Goal: Information Seeking & Learning: Learn about a topic

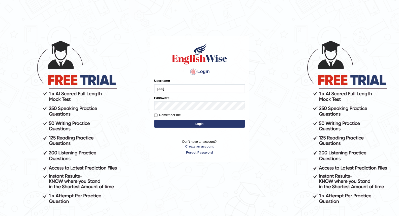
type input "puujee"
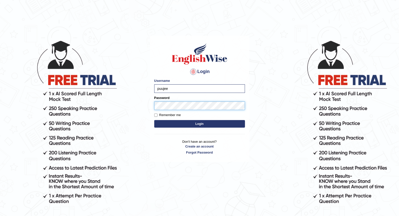
click at [154, 120] on button "Login" at bounding box center [199, 124] width 91 height 8
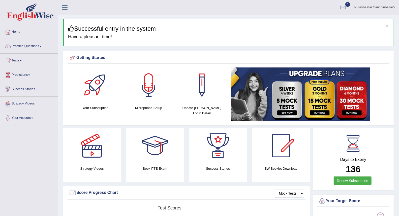
click at [103, 93] on div at bounding box center [95, 85] width 35 height 35
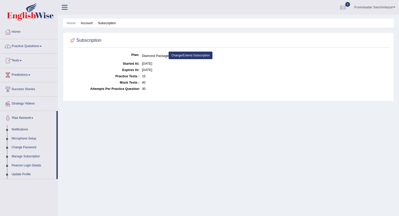
click at [41, 46] on link "Practice Questions" at bounding box center [28, 45] width 57 height 13
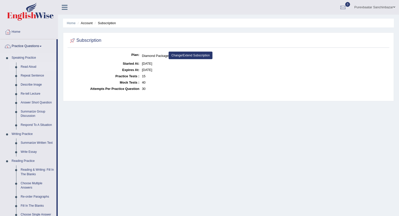
click at [34, 66] on link "Read Aloud" at bounding box center [37, 66] width 38 height 9
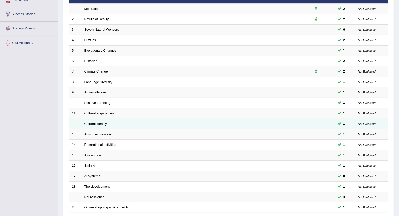
scroll to position [117, 0]
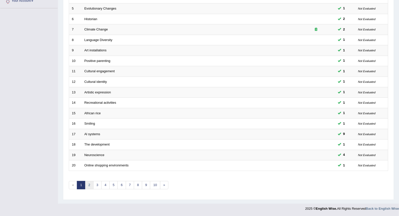
click at [91, 186] on link "2" at bounding box center [89, 185] width 8 height 8
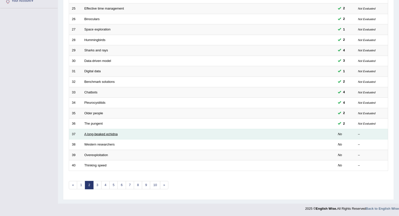
click at [100, 133] on link "A long-beaked echidna" at bounding box center [100, 134] width 33 height 4
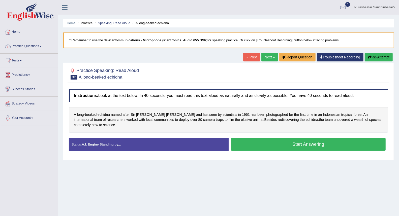
drag, startPoint x: 112, startPoint y: 77, endPoint x: 123, endPoint y: 76, distance: 11.4
click at [123, 76] on h2 "Practice Speaking: Read Aloud 37 A long-beaked echidna" at bounding box center [104, 73] width 70 height 13
drag, startPoint x: 107, startPoint y: 78, endPoint x: 122, endPoint y: 76, distance: 15.2
click at [122, 76] on h2 "Practice Speaking: Read Aloud 37 A long-beaked echidna" at bounding box center [104, 73] width 70 height 13
click at [36, 45] on link "Practice Questions" at bounding box center [28, 45] width 57 height 13
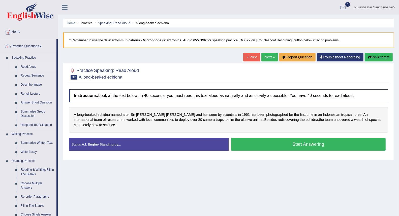
click at [31, 66] on link "Read Aloud" at bounding box center [37, 66] width 38 height 9
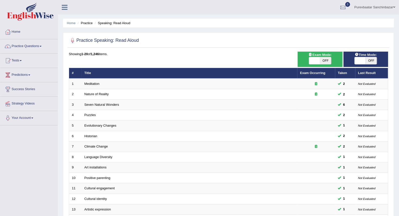
click at [371, 59] on span "OFF" at bounding box center [370, 60] width 11 height 7
checkbox input "true"
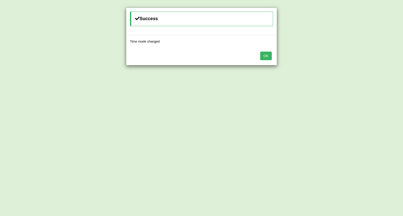
click at [269, 55] on button "OK" at bounding box center [266, 56] width 12 height 9
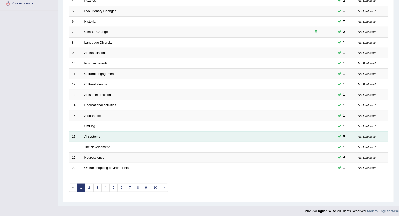
scroll to position [117, 0]
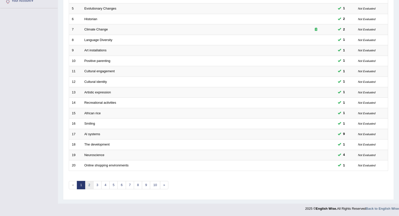
click at [91, 185] on link "2" at bounding box center [89, 185] width 8 height 8
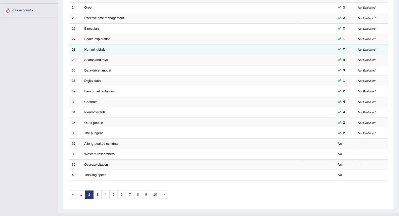
scroll to position [112, 0]
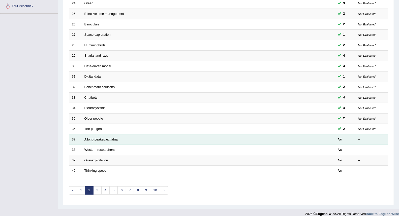
click at [96, 140] on link "A long-beaked echidna" at bounding box center [100, 140] width 33 height 4
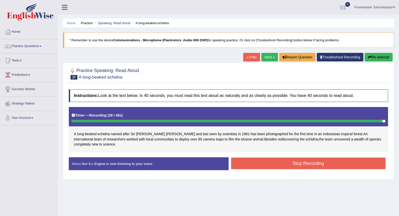
click at [242, 165] on button "Stop Recording" at bounding box center [308, 164] width 155 height 12
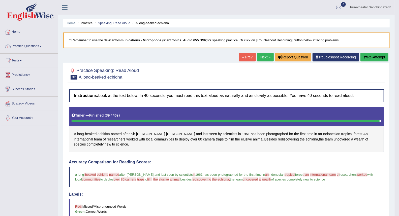
click at [101, 133] on span "echidna" at bounding box center [103, 133] width 12 height 5
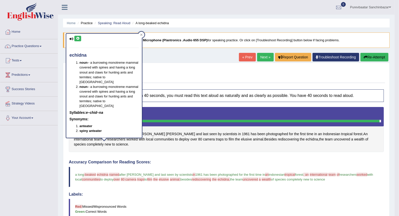
click at [77, 37] on icon at bounding box center [78, 38] width 4 height 3
click at [91, 134] on span "beaked" at bounding box center [91, 133] width 12 height 5
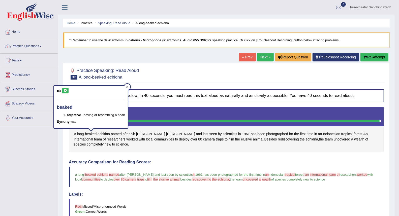
click at [66, 91] on icon at bounding box center [65, 90] width 4 height 3
click at [166, 134] on span "Attenborough" at bounding box center [180, 133] width 29 height 5
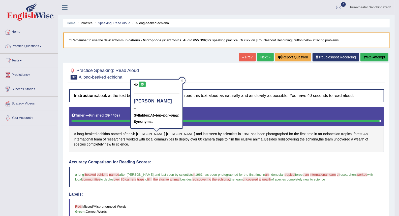
click at [140, 84] on icon at bounding box center [142, 84] width 4 height 3
click at [241, 140] on span "elusive" at bounding box center [246, 139] width 11 height 5
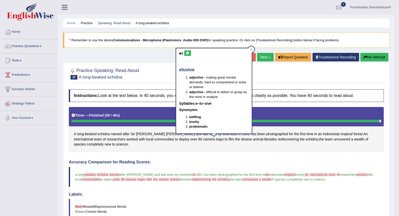
click at [187, 53] on icon at bounding box center [188, 53] width 4 height 3
click at [211, 179] on span "rediscovering" at bounding box center [201, 180] width 19 height 4
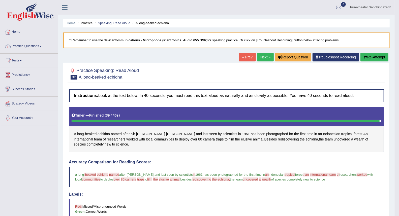
click at [211, 180] on span "rediscovering" at bounding box center [201, 180] width 19 height 4
click at [278, 139] on span "rediscovering" at bounding box center [288, 139] width 21 height 5
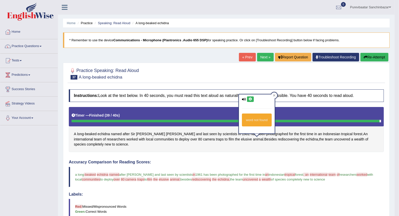
click at [249, 98] on icon at bounding box center [250, 99] width 4 height 3
click at [373, 57] on button "Re-Attempt" at bounding box center [374, 57] width 28 height 9
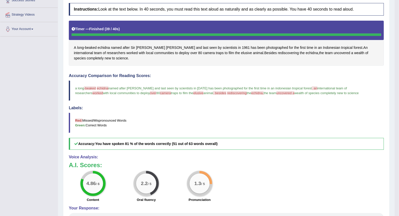
scroll to position [112, 0]
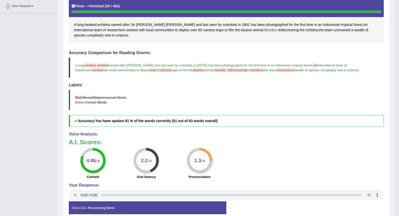
click at [264, 29] on span "Besides" at bounding box center [270, 29] width 13 height 5
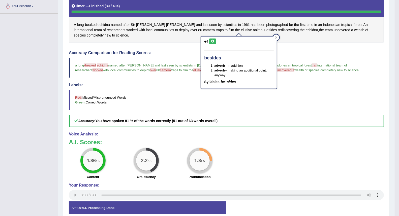
click at [212, 41] on icon at bounding box center [213, 41] width 4 height 3
click at [278, 30] on span "rediscovering" at bounding box center [288, 29] width 21 height 5
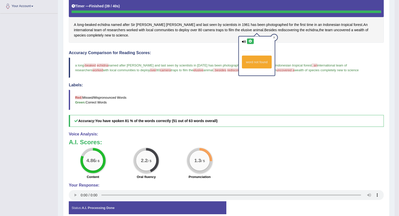
click at [248, 41] on icon at bounding box center [250, 41] width 4 height 3
click at [241, 29] on span "elusive" at bounding box center [246, 29] width 11 height 5
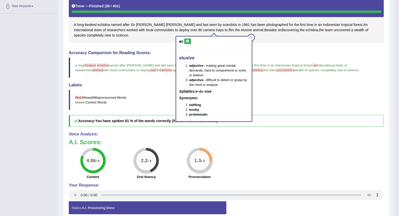
click at [188, 39] on button at bounding box center [187, 42] width 7 height 6
click at [333, 30] on span "uncovered" at bounding box center [341, 29] width 16 height 5
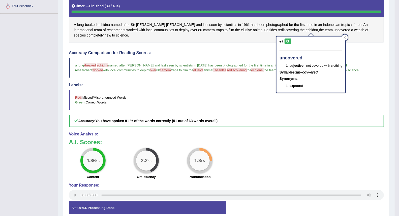
click at [288, 40] on icon at bounding box center [288, 41] width 4 height 3
click at [190, 30] on span "over" at bounding box center [193, 29] width 7 height 5
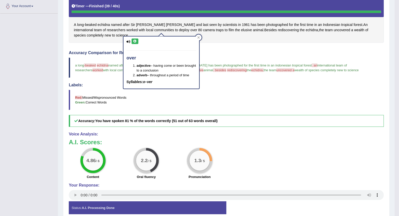
click at [132, 40] on button at bounding box center [134, 42] width 7 height 6
click at [136, 40] on icon at bounding box center [135, 41] width 4 height 3
click at [92, 24] on span "beaked" at bounding box center [91, 24] width 12 height 5
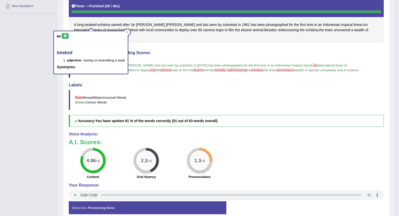
click at [66, 36] on icon at bounding box center [65, 36] width 4 height 3
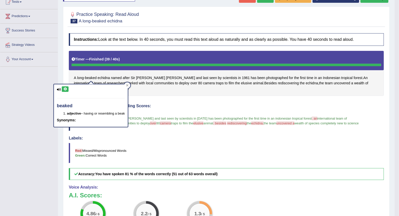
scroll to position [0, 0]
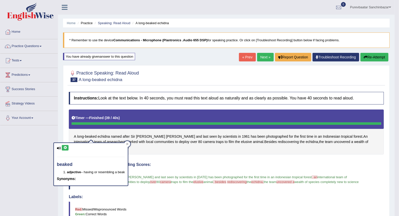
click at [373, 57] on button "Re-Attempt" at bounding box center [374, 57] width 28 height 9
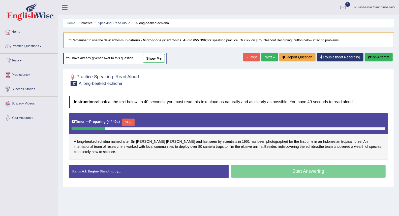
click at [259, 172] on div "Start Answering" at bounding box center [308, 172] width 160 height 14
click at [128, 122] on button "Skip" at bounding box center [128, 123] width 13 height 8
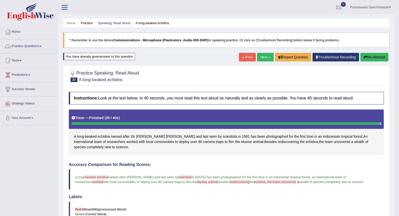
click at [25, 45] on link "Practice Questions" at bounding box center [28, 45] width 57 height 13
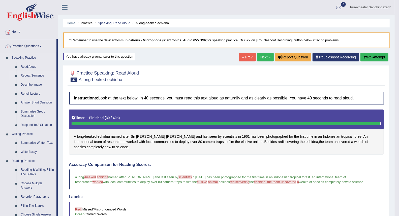
click at [36, 76] on link "Repeat Sentence" at bounding box center [37, 75] width 38 height 9
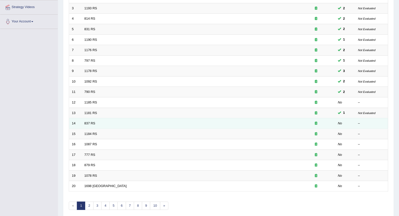
scroll to position [117, 0]
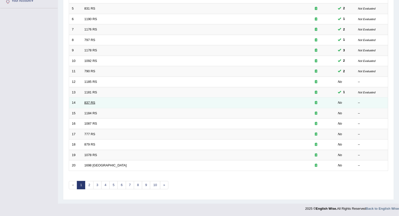
click at [91, 102] on link "837 RS" at bounding box center [89, 103] width 11 height 4
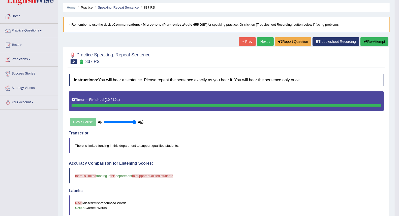
scroll to position [5, 0]
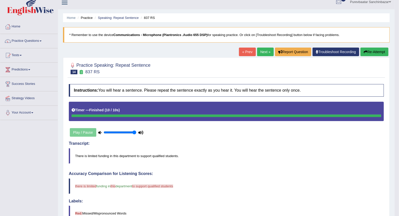
click at [265, 51] on link "Next »" at bounding box center [265, 52] width 17 height 9
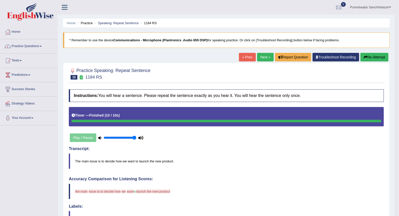
click at [264, 56] on link "Next »" at bounding box center [265, 57] width 17 height 9
click at [263, 56] on link "Next »" at bounding box center [265, 57] width 17 height 9
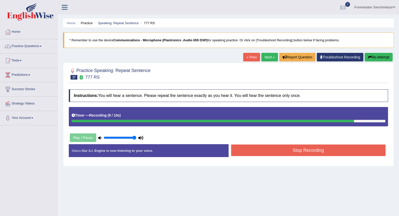
click at [302, 150] on button "Stop Recording" at bounding box center [308, 151] width 155 height 12
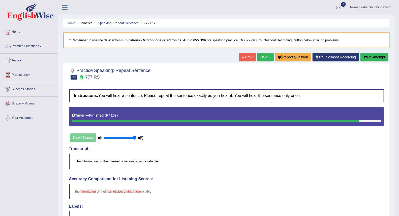
click at [369, 56] on button "Re-Attempt" at bounding box center [374, 57] width 28 height 9
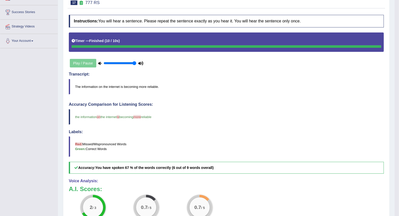
scroll to position [28, 0]
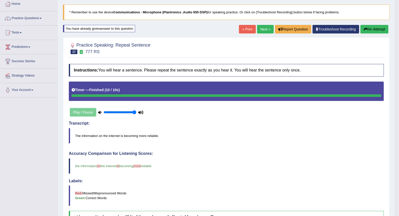
click at [263, 27] on link "Next »" at bounding box center [265, 29] width 17 height 9
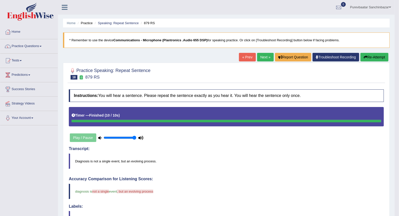
click at [370, 58] on button "Re-Attempt" at bounding box center [374, 57] width 28 height 9
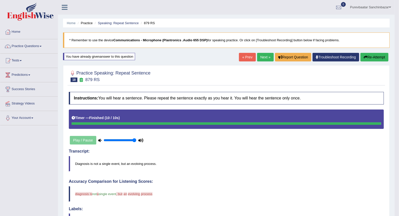
click at [371, 57] on button "Re-Attempt" at bounding box center [374, 57] width 28 height 9
click at [366, 55] on button "Re-Attempt" at bounding box center [374, 57] width 28 height 9
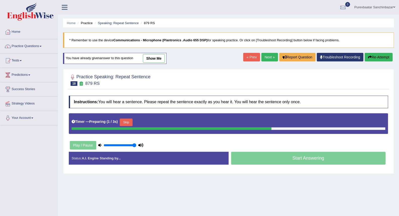
click at [129, 120] on button "Skip" at bounding box center [126, 123] width 13 height 8
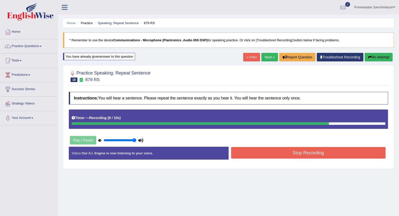
click at [243, 149] on button "Stop Recording" at bounding box center [308, 153] width 155 height 12
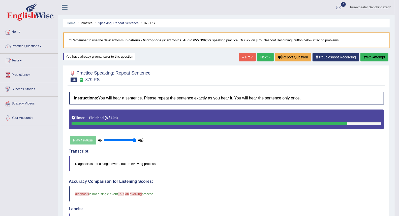
click at [372, 54] on button "Re-Attempt" at bounding box center [374, 57] width 28 height 9
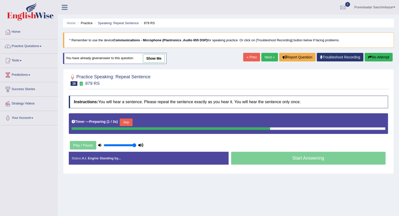
click at [125, 121] on button "Skip" at bounding box center [126, 123] width 13 height 8
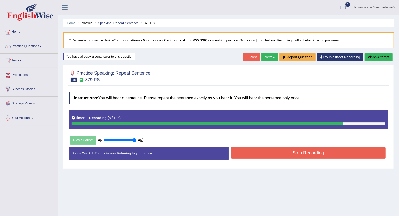
click at [238, 154] on button "Stop Recording" at bounding box center [308, 153] width 155 height 12
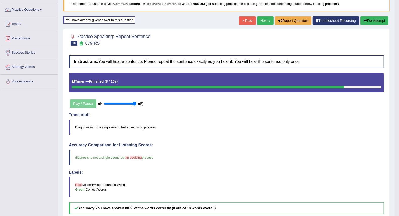
scroll to position [28, 0]
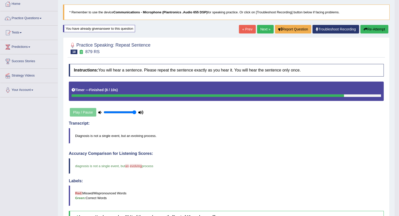
click at [371, 28] on button "Re-Attempt" at bounding box center [374, 29] width 28 height 9
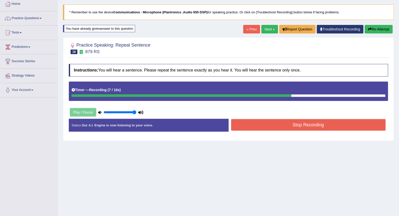
click at [351, 122] on button "Stop Recording" at bounding box center [308, 125] width 155 height 12
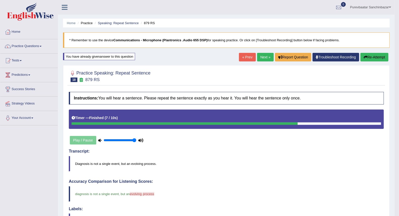
click at [265, 57] on link "Next »" at bounding box center [265, 57] width 17 height 9
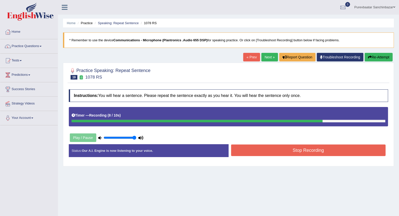
click at [315, 152] on button "Stop Recording" at bounding box center [308, 151] width 155 height 12
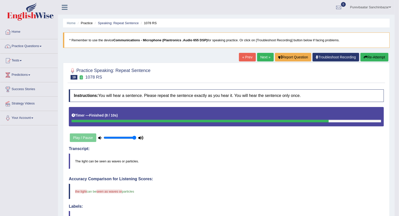
click at [367, 56] on button "Re-Attempt" at bounding box center [374, 57] width 28 height 9
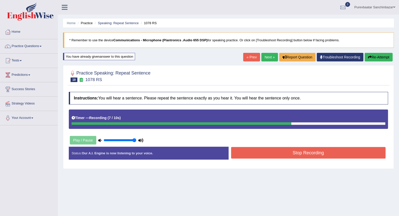
click at [338, 150] on button "Stop Recording" at bounding box center [308, 153] width 155 height 12
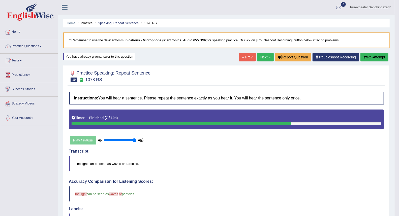
click at [366, 57] on icon "button" at bounding box center [365, 57] width 4 height 4
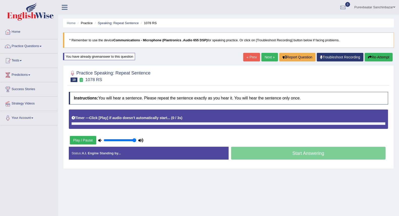
click at [130, 123] on div at bounding box center [229, 123] width 314 height 3
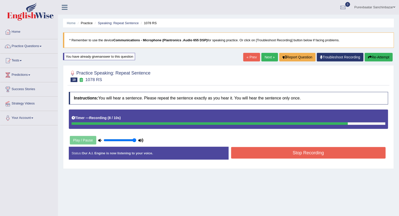
click at [246, 149] on button "Stop Recording" at bounding box center [308, 153] width 155 height 12
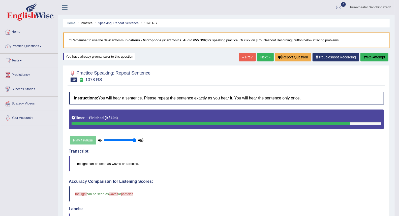
click at [84, 165] on blockquote "The light can be seen as waves or particles." at bounding box center [226, 163] width 315 height 15
click at [84, 162] on blockquote "The light can be seen as waves or particles." at bounding box center [226, 163] width 315 height 15
click at [84, 163] on blockquote "The light can be seen as waves or particles." at bounding box center [226, 163] width 315 height 15
click at [372, 57] on button "Re-Attempt" at bounding box center [374, 57] width 28 height 9
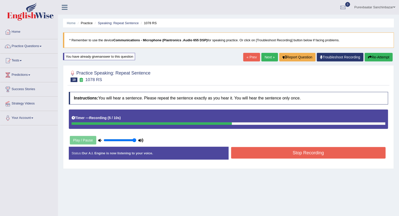
click at [314, 155] on button "Stop Recording" at bounding box center [308, 153] width 155 height 12
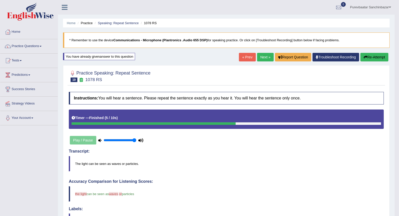
click at [371, 57] on button "Re-Attempt" at bounding box center [374, 57] width 28 height 9
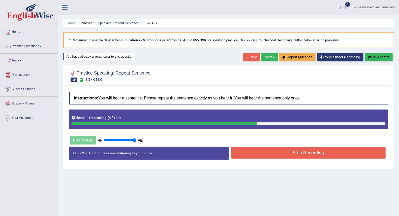
click at [267, 154] on button "Stop Recording" at bounding box center [308, 153] width 155 height 12
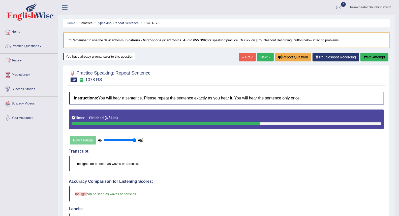
click at [366, 58] on button "Re-Attempt" at bounding box center [374, 57] width 28 height 9
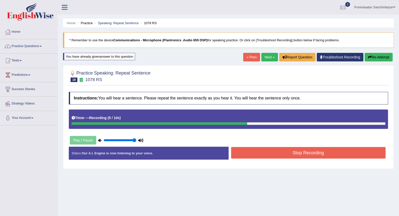
click at [309, 153] on button "Stop Recording" at bounding box center [308, 153] width 155 height 12
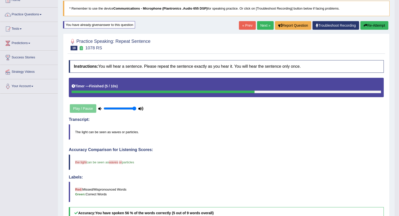
scroll to position [8, 0]
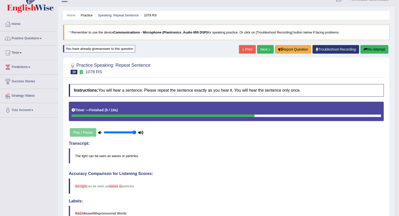
click at [365, 50] on icon "button" at bounding box center [365, 50] width 4 height 4
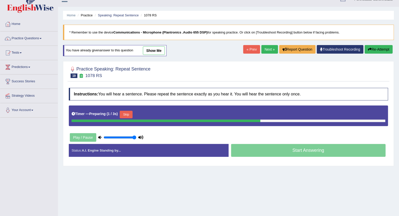
click at [129, 115] on button "Skip" at bounding box center [126, 115] width 13 height 8
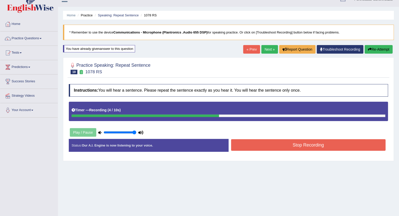
click at [255, 144] on button "Stop Recording" at bounding box center [308, 145] width 155 height 12
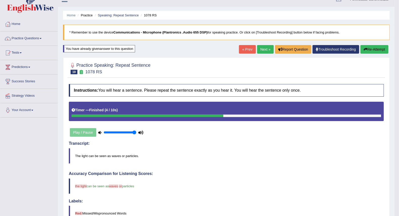
click at [371, 50] on button "Re-Attempt" at bounding box center [374, 49] width 28 height 9
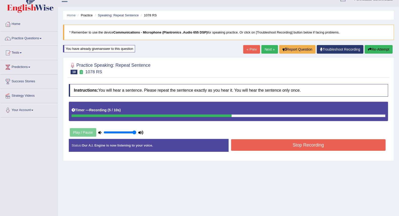
click at [345, 142] on button "Stop Recording" at bounding box center [308, 145] width 155 height 12
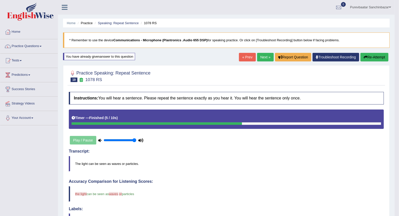
click at [266, 57] on link "Next »" at bounding box center [265, 57] width 17 height 9
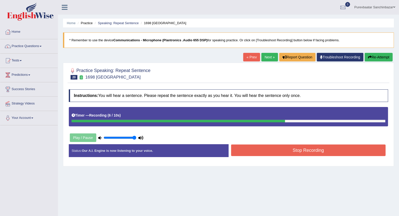
click at [317, 150] on button "Stop Recording" at bounding box center [308, 151] width 155 height 12
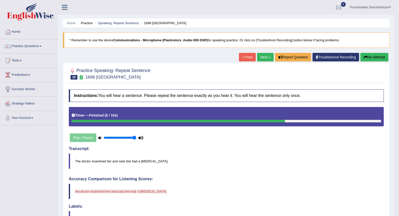
click at [325, 151] on div "Transcript: The doctor examined her and said she had a [MEDICAL_DATA]." at bounding box center [226, 158] width 315 height 22
click at [266, 57] on link "Next »" at bounding box center [265, 57] width 17 height 9
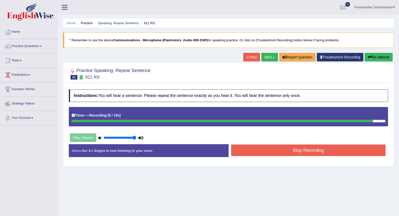
click at [307, 150] on button "Stop Recording" at bounding box center [308, 151] width 155 height 12
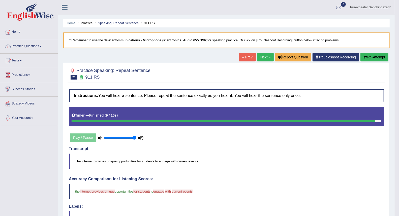
click at [366, 55] on button "Re-Attempt" at bounding box center [374, 57] width 28 height 9
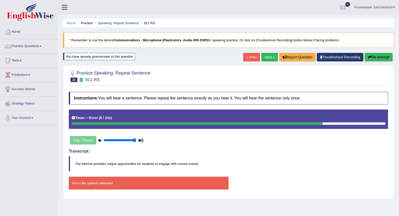
click at [373, 57] on button "Re-Attempt" at bounding box center [378, 57] width 28 height 9
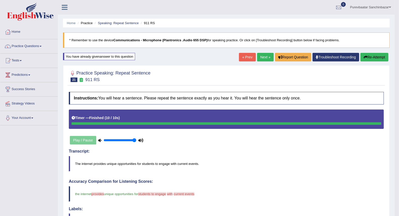
click at [264, 57] on link "Next »" at bounding box center [265, 57] width 17 height 9
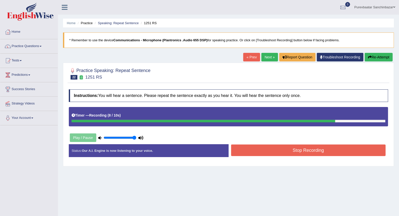
click at [287, 150] on button "Stop Recording" at bounding box center [308, 151] width 155 height 12
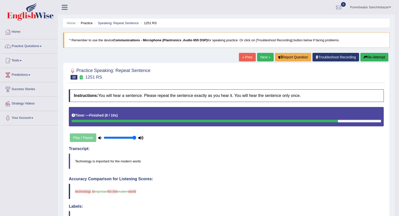
click at [371, 57] on button "Re-Attempt" at bounding box center [374, 57] width 28 height 9
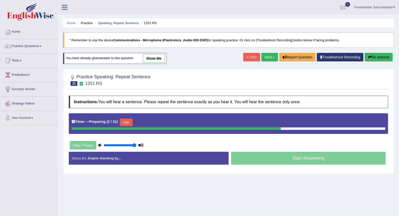
click button "Skip"
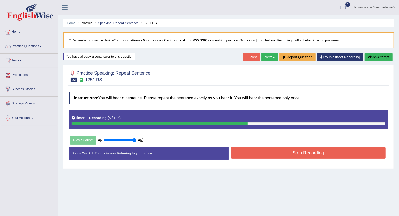
drag, startPoint x: 230, startPoint y: 149, endPoint x: 235, endPoint y: 150, distance: 5.1
click div "Stop Recording"
click button "Stop Recording"
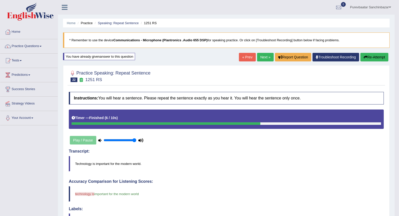
click button "Re-Attempt"
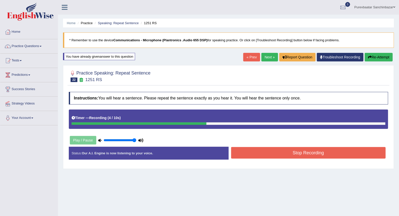
click at [264, 152] on button "Stop Recording" at bounding box center [308, 153] width 155 height 12
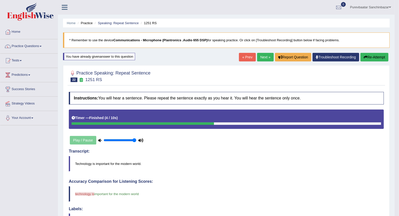
click at [264, 57] on link "Next »" at bounding box center [265, 57] width 17 height 9
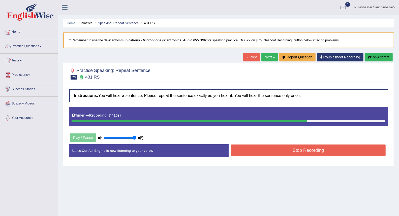
click at [282, 150] on button "Stop Recording" at bounding box center [308, 151] width 155 height 12
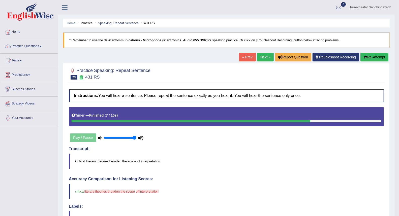
click at [370, 59] on button "Re-Attempt" at bounding box center [374, 57] width 28 height 9
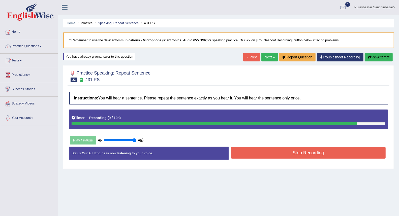
click at [353, 151] on button "Stop Recording" at bounding box center [308, 153] width 155 height 12
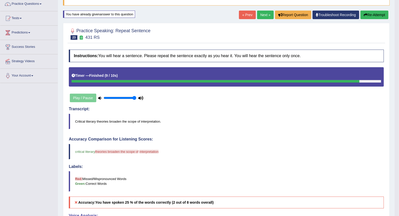
scroll to position [8, 0]
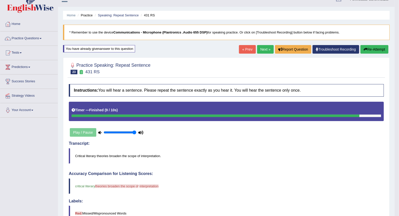
click at [370, 49] on button "Re-Attempt" at bounding box center [374, 49] width 28 height 9
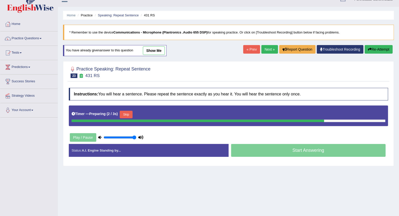
click at [127, 115] on button "Skip" at bounding box center [126, 115] width 13 height 8
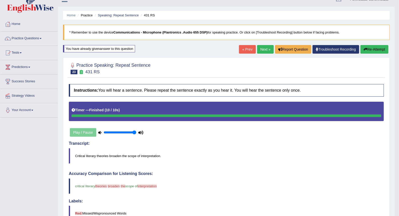
click at [152, 156] on blockquote "Critical literary theories broaden the scope of interpretation." at bounding box center [226, 155] width 315 height 15
click at [151, 155] on blockquote "Critical literary theories broaden the scope of interpretation." at bounding box center [226, 155] width 315 height 15
click at [370, 49] on button "Re-Attempt" at bounding box center [374, 49] width 28 height 9
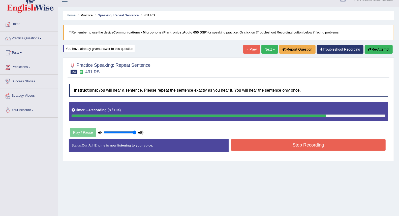
click at [354, 145] on button "Stop Recording" at bounding box center [308, 145] width 155 height 12
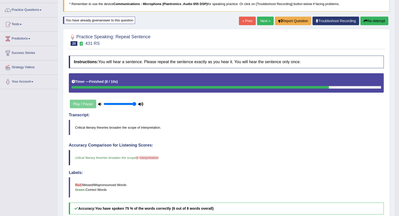
scroll to position [36, 0]
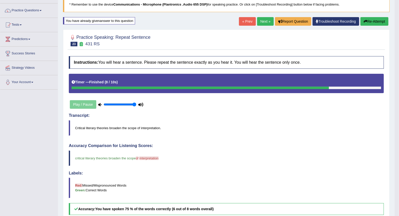
click at [371, 20] on button "Re-Attempt" at bounding box center [374, 21] width 28 height 9
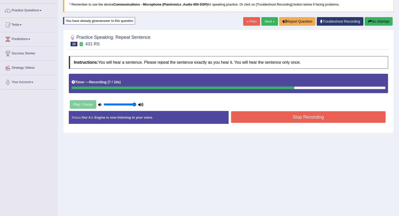
click at [284, 115] on button "Stop Recording" at bounding box center [308, 117] width 155 height 12
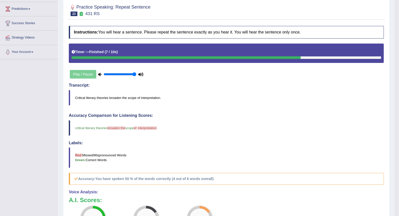
scroll to position [36, 0]
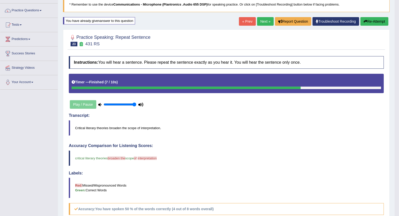
click at [365, 23] on button "Re-Attempt" at bounding box center [374, 21] width 28 height 9
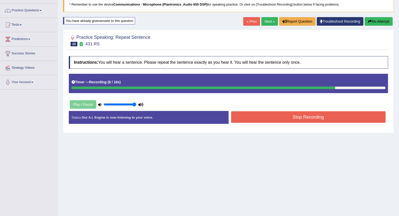
click at [325, 117] on button "Stop Recording" at bounding box center [308, 117] width 155 height 12
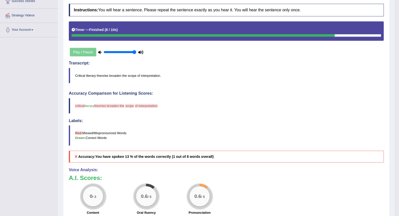
scroll to position [36, 0]
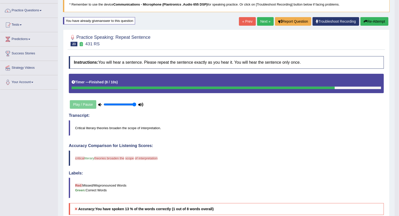
click at [371, 26] on div "« Prev Next » Report Question Troubleshoot Recording Re-Attempt" at bounding box center [314, 22] width 151 height 10
click at [375, 20] on button "Re-Attempt" at bounding box center [374, 21] width 28 height 9
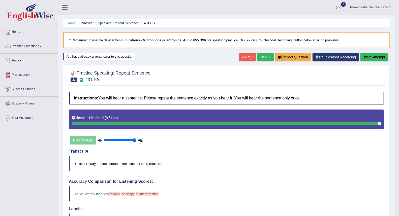
click at [36, 47] on link "Practice Questions" at bounding box center [28, 45] width 57 height 13
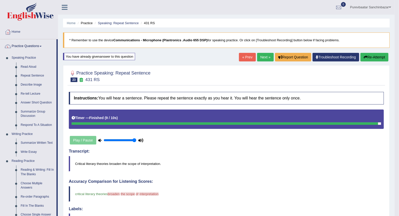
scroll to position [168, 0]
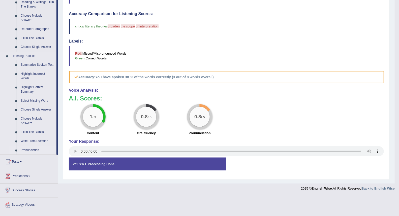
click at [35, 150] on link "Pronunciation" at bounding box center [37, 150] width 38 height 9
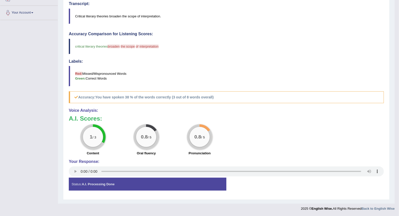
scroll to position [71, 0]
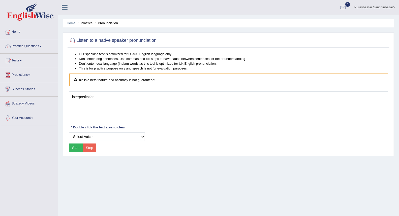
click at [86, 96] on textarea "interpretitation" at bounding box center [228, 108] width 319 height 34
type textarea "interpretation"
click at [78, 147] on button "Start" at bounding box center [76, 148] width 14 height 9
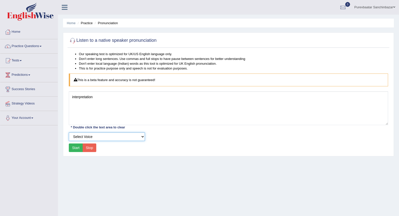
click at [95, 133] on select "Select Voice UK English Female UK English Male" at bounding box center [107, 136] width 76 height 9
click at [69, 132] on select "Select Voice UK English Female UK English Male" at bounding box center [107, 136] width 76 height 9
click at [77, 148] on button "Start" at bounding box center [76, 148] width 14 height 9
click at [140, 136] on select "Select Voice UK English Female UK English Male" at bounding box center [107, 136] width 76 height 9
select select "2"
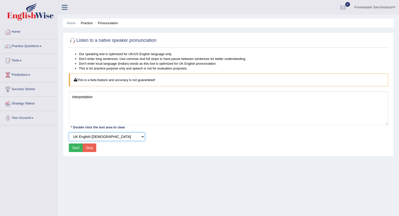
click at [69, 132] on select "Select Voice UK English Female UK English Male" at bounding box center [107, 136] width 76 height 9
click at [75, 146] on button "Start" at bounding box center [76, 148] width 14 height 9
click at [38, 47] on link "Practice Questions" at bounding box center [28, 45] width 57 height 13
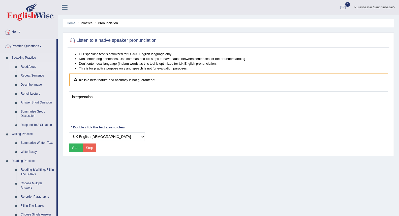
click at [33, 67] on link "Read Aloud" at bounding box center [37, 66] width 38 height 9
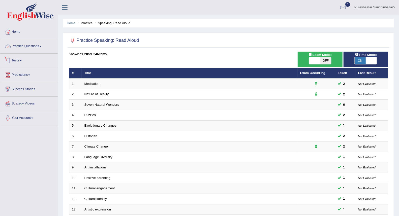
click at [24, 46] on link "Practice Questions" at bounding box center [28, 45] width 57 height 13
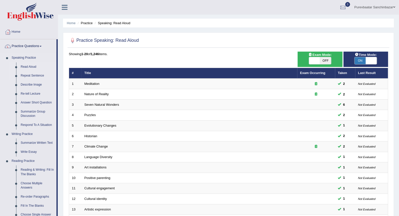
click at [31, 75] on link "Repeat Sentence" at bounding box center [37, 75] width 38 height 9
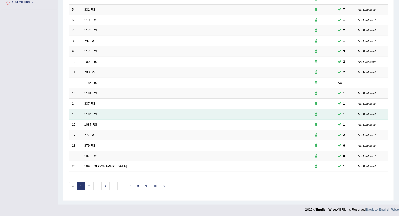
scroll to position [117, 0]
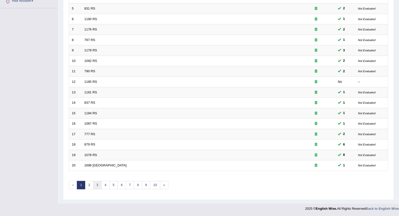
drag, startPoint x: 98, startPoint y: 186, endPoint x: 102, endPoint y: 185, distance: 3.4
click at [99, 186] on link "3" at bounding box center [97, 185] width 8 height 8
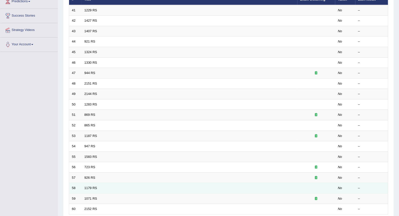
scroll to position [117, 0]
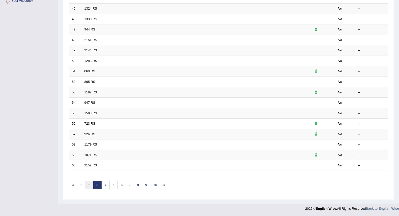
click at [88, 186] on link "2" at bounding box center [89, 185] width 8 height 8
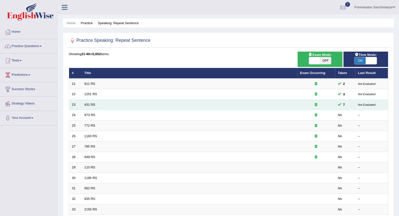
click at [140, 104] on td "431 RS" at bounding box center [190, 104] width 216 height 11
click at [92, 105] on link "431 RS" at bounding box center [89, 105] width 11 height 4
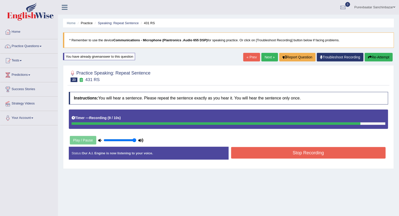
click at [269, 155] on button "Stop Recording" at bounding box center [308, 153] width 155 height 12
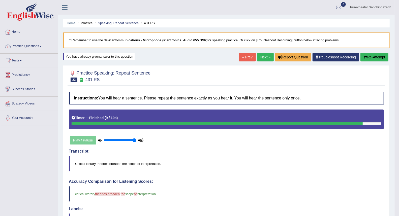
click at [377, 56] on button "Re-Attempt" at bounding box center [374, 57] width 28 height 9
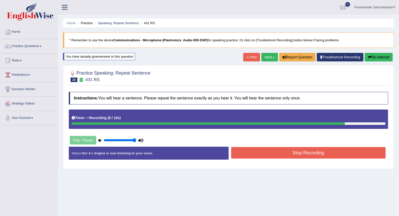
click at [342, 136] on div "Instructions: You will hear a sentence. Please repeat the sentence exactly as y…" at bounding box center [229, 127] width 322 height 77
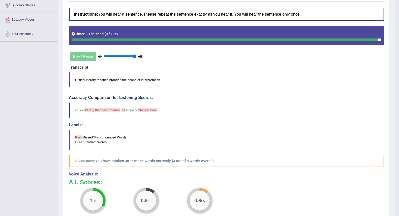
scroll to position [28, 0]
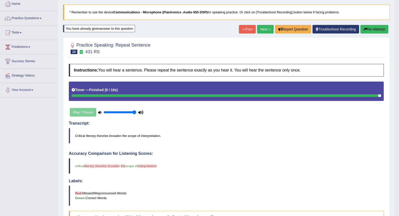
click at [261, 27] on link "Next »" at bounding box center [265, 29] width 17 height 9
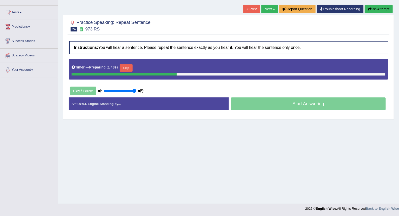
click at [129, 69] on button "Skip" at bounding box center [126, 68] width 13 height 8
click at [148, 67] on button "Skip" at bounding box center [148, 68] width 13 height 8
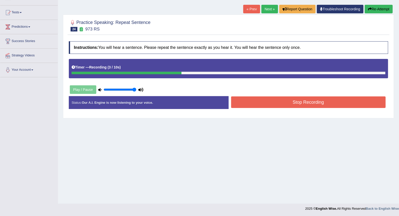
click at [245, 106] on button "Stop Recording" at bounding box center [308, 102] width 155 height 12
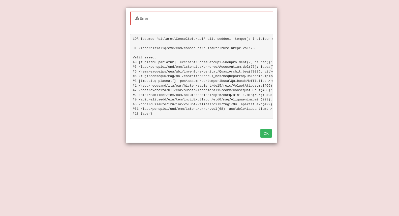
click at [268, 138] on button "OK" at bounding box center [266, 133] width 12 height 9
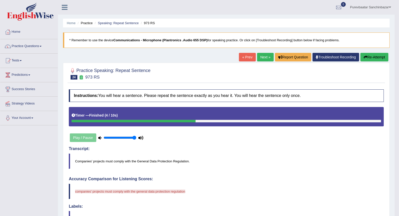
click at [263, 58] on link "Next »" at bounding box center [265, 57] width 17 height 9
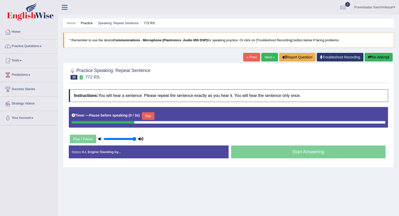
click at [146, 115] on button "Skip" at bounding box center [148, 116] width 13 height 8
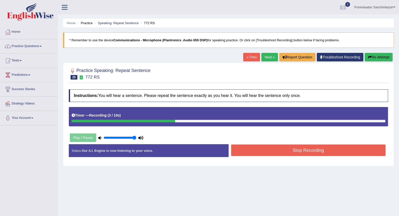
click at [270, 150] on button "Stop Recording" at bounding box center [308, 151] width 155 height 12
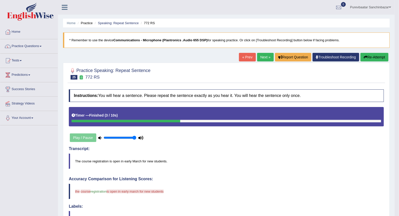
click at [258, 58] on link "Next »" at bounding box center [265, 57] width 17 height 9
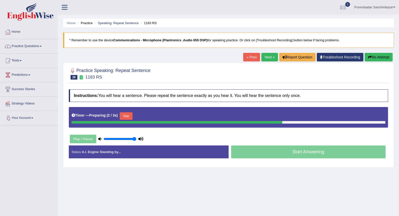
click at [124, 117] on button "Skip" at bounding box center [126, 116] width 13 height 8
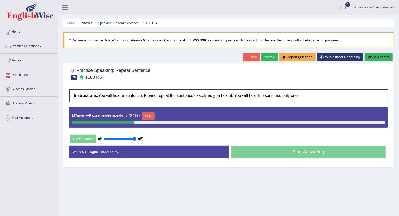
click at [146, 116] on button "Skip" at bounding box center [148, 116] width 13 height 8
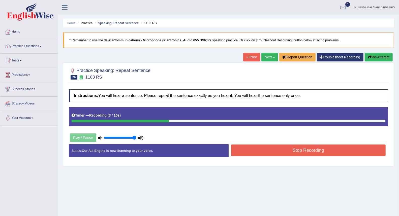
click at [238, 148] on button "Stop Recording" at bounding box center [308, 151] width 155 height 12
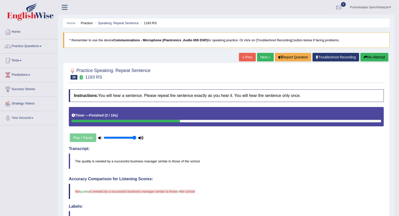
click at [262, 59] on link "Next »" at bounding box center [265, 57] width 17 height 9
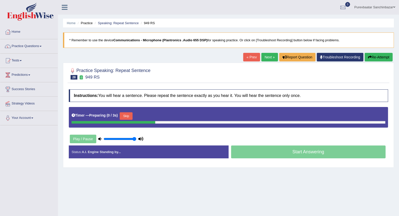
click at [127, 118] on button "Skip" at bounding box center [126, 116] width 13 height 8
click at [147, 117] on button "Skip" at bounding box center [148, 116] width 13 height 8
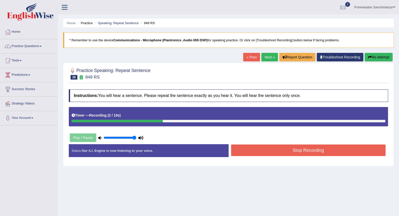
click at [262, 56] on link "Next »" at bounding box center [269, 57] width 17 height 9
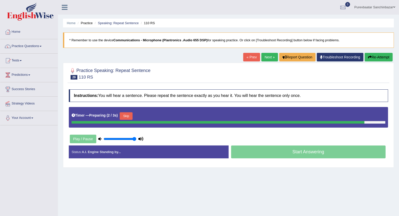
click at [122, 113] on button "Skip" at bounding box center [126, 116] width 13 height 8
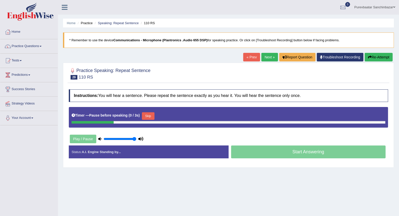
click at [148, 115] on button "Skip" at bounding box center [148, 116] width 13 height 8
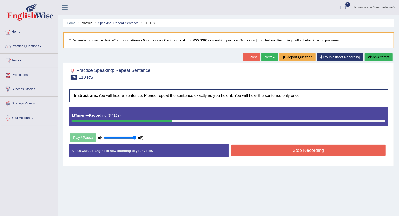
click at [259, 150] on button "Stop Recording" at bounding box center [308, 151] width 155 height 12
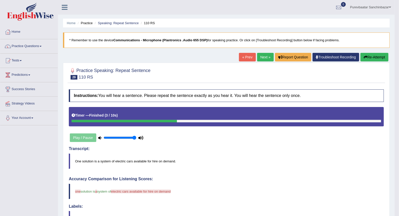
click at [263, 57] on link "Next »" at bounding box center [265, 57] width 17 height 9
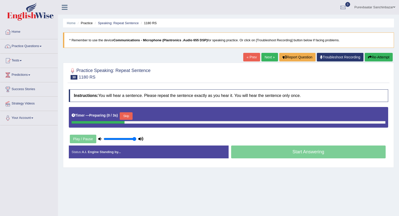
click at [138, 111] on div "Timer — Preparing ( 0 / 3s ) Skip" at bounding box center [229, 116] width 314 height 10
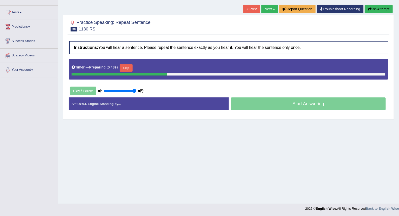
click at [127, 66] on button "Skip" at bounding box center [126, 68] width 13 height 8
click at [150, 69] on button "Skip" at bounding box center [148, 68] width 13 height 8
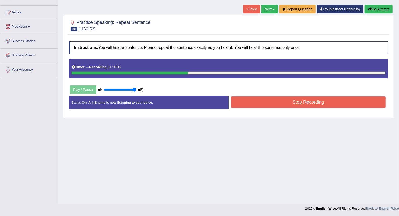
click at [265, 9] on link "Next »" at bounding box center [269, 9] width 17 height 9
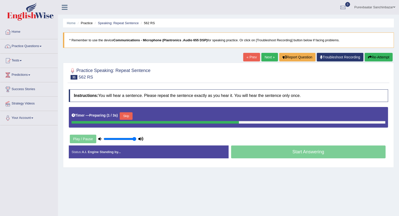
click at [128, 115] on button "Skip" at bounding box center [126, 116] width 13 height 8
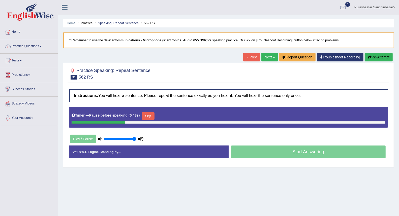
click at [147, 117] on button "Skip" at bounding box center [148, 116] width 13 height 8
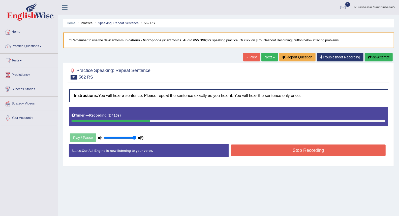
click at [254, 145] on button "Stop Recording" at bounding box center [308, 151] width 155 height 12
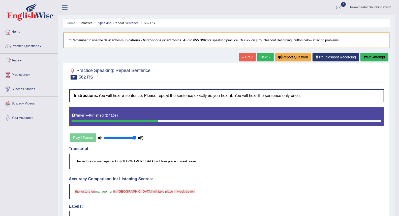
click at [261, 59] on link "Next »" at bounding box center [265, 57] width 17 height 9
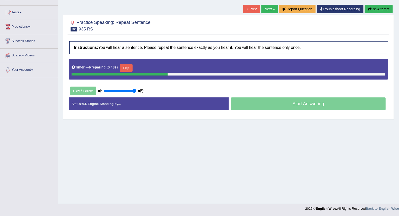
click at [126, 69] on button "Skip" at bounding box center [126, 68] width 13 height 8
click at [144, 69] on button "Skip" at bounding box center [148, 68] width 13 height 8
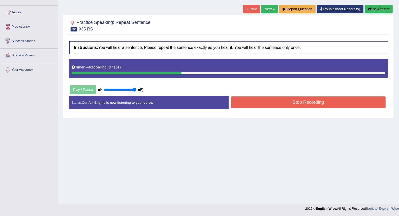
click at [248, 101] on button "Stop Recording" at bounding box center [308, 102] width 155 height 12
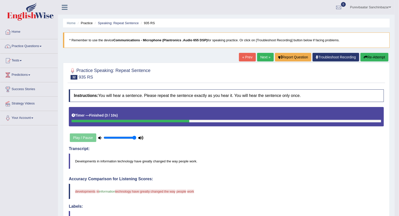
click at [263, 55] on link "Next »" at bounding box center [265, 57] width 17 height 9
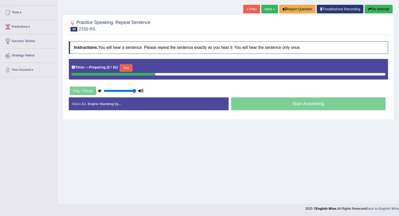
click at [130, 69] on button "Skip" at bounding box center [126, 68] width 13 height 8
click at [144, 67] on button "Skip" at bounding box center [148, 68] width 13 height 8
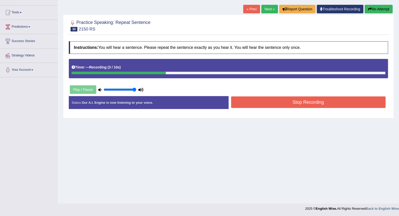
click at [262, 102] on button "Stop Recording" at bounding box center [308, 102] width 155 height 12
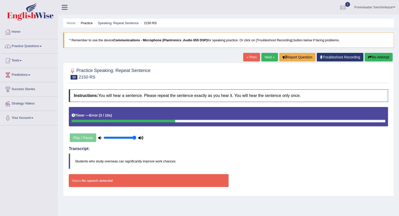
click at [268, 58] on link "Next »" at bounding box center [269, 57] width 17 height 9
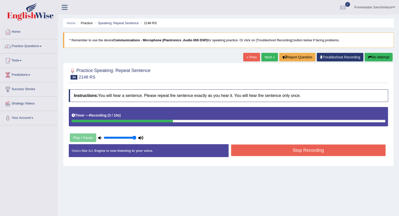
click at [289, 157] on div "Stop Recording" at bounding box center [308, 151] width 160 height 13
click at [290, 151] on button "Stop Recording" at bounding box center [308, 151] width 155 height 12
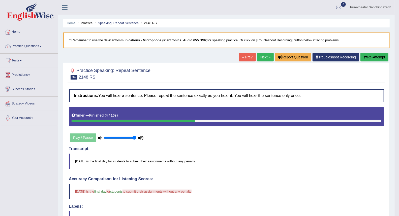
click at [265, 55] on link "Next »" at bounding box center [265, 57] width 17 height 9
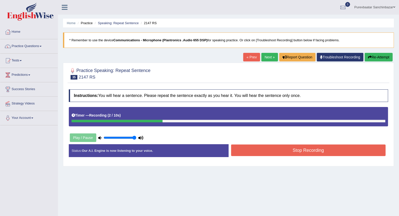
drag, startPoint x: 290, startPoint y: 147, endPoint x: 294, endPoint y: 148, distance: 3.4
click at [293, 149] on button "Stop Recording" at bounding box center [308, 151] width 155 height 12
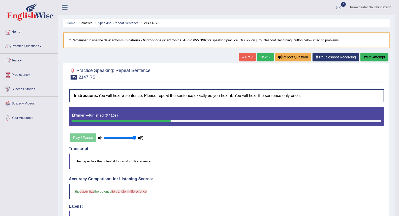
click at [364, 59] on icon "button" at bounding box center [365, 57] width 4 height 4
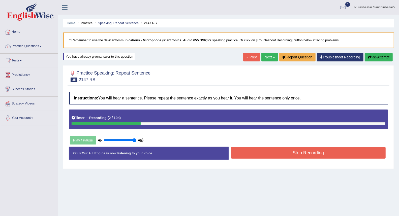
click at [245, 157] on button "Stop Recording" at bounding box center [308, 153] width 155 height 12
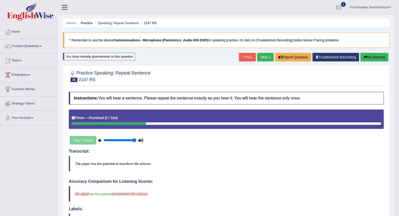
click at [262, 54] on link "Next »" at bounding box center [265, 57] width 17 height 9
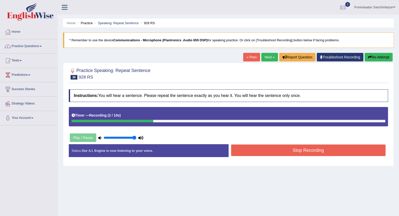
click at [306, 143] on div "Instructions: You will hear a sentence. Please repeat the sentence exactly as y…" at bounding box center [229, 125] width 322 height 77
click at [307, 150] on button "Stop Recording" at bounding box center [308, 151] width 155 height 12
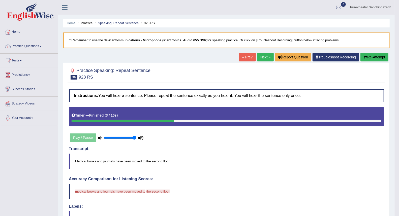
click at [366, 57] on button "Re-Attempt" at bounding box center [374, 57] width 28 height 9
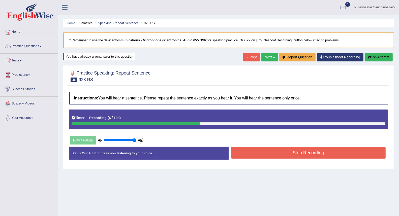
click at [349, 156] on button "Stop Recording" at bounding box center [308, 153] width 155 height 12
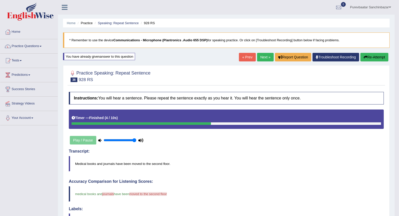
click at [369, 56] on button "Re-Attempt" at bounding box center [374, 57] width 28 height 9
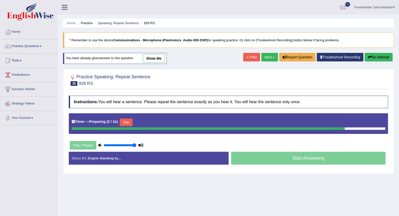
click at [127, 121] on button "Skip" at bounding box center [126, 123] width 13 height 8
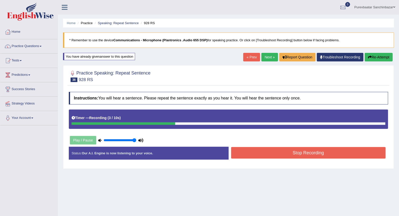
click at [269, 154] on button "Stop Recording" at bounding box center [308, 153] width 155 height 12
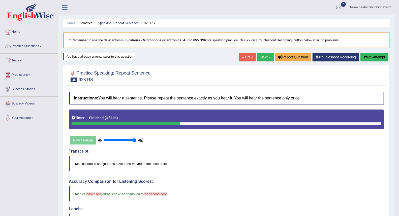
click at [263, 57] on link "Next »" at bounding box center [265, 57] width 17 height 9
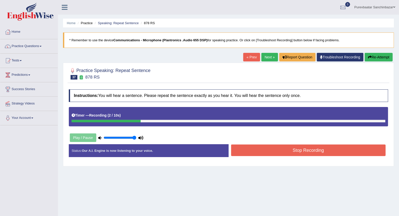
click at [329, 150] on button "Stop Recording" at bounding box center [308, 151] width 155 height 12
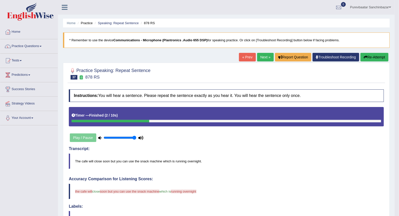
click at [366, 58] on button "Re-Attempt" at bounding box center [374, 57] width 28 height 9
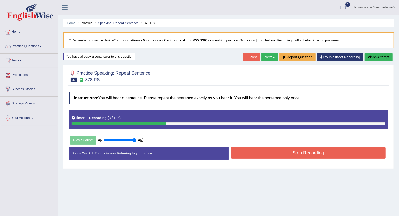
click at [325, 152] on button "Stop Recording" at bounding box center [308, 153] width 155 height 12
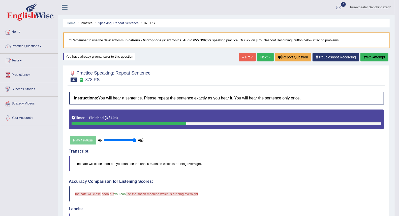
click at [374, 56] on button "Re-Attempt" at bounding box center [374, 57] width 28 height 9
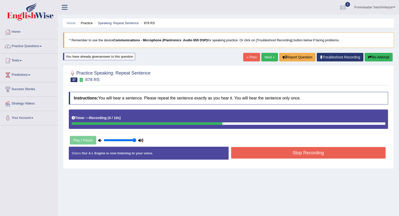
drag, startPoint x: 318, startPoint y: 154, endPoint x: 315, endPoint y: 152, distance: 3.9
click at [319, 154] on button "Stop Recording" at bounding box center [308, 153] width 155 height 12
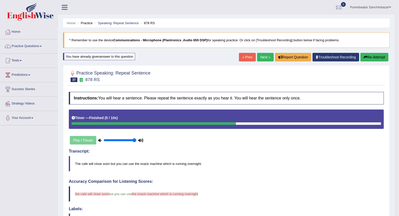
click at [368, 56] on button "Re-Attempt" at bounding box center [374, 57] width 28 height 9
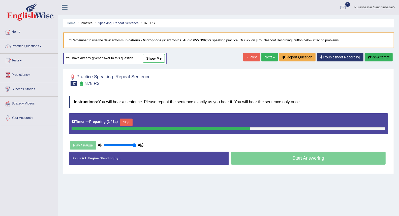
click at [131, 121] on button "Skip" at bounding box center [126, 123] width 13 height 8
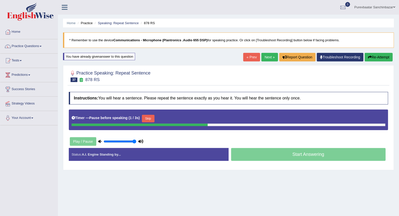
click at [149, 117] on button "Skip" at bounding box center [148, 119] width 13 height 8
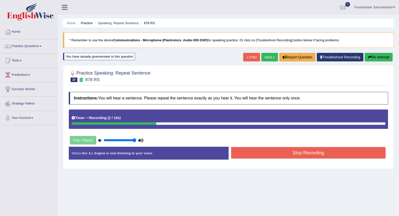
click at [278, 154] on button "Stop Recording" at bounding box center [308, 153] width 155 height 12
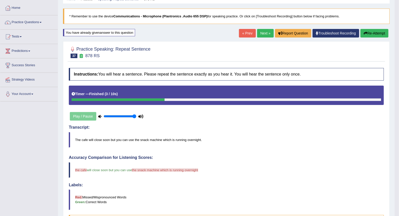
scroll to position [8, 0]
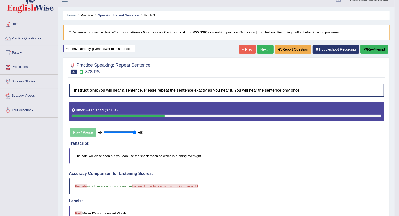
click at [263, 50] on link "Next »" at bounding box center [265, 49] width 17 height 9
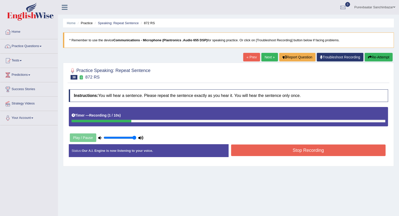
click at [304, 153] on button "Stop Recording" at bounding box center [308, 151] width 155 height 12
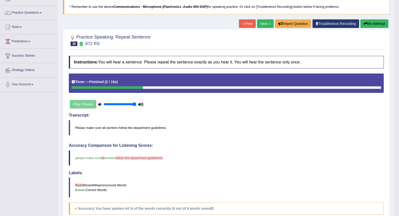
scroll to position [28, 0]
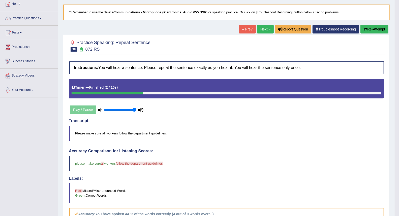
click at [266, 27] on link "Next »" at bounding box center [265, 29] width 17 height 9
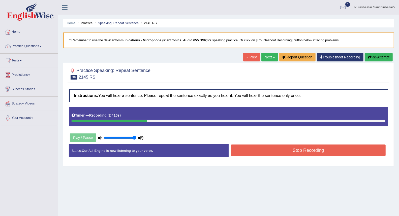
click at [286, 149] on button "Stop Recording" at bounding box center [308, 151] width 155 height 12
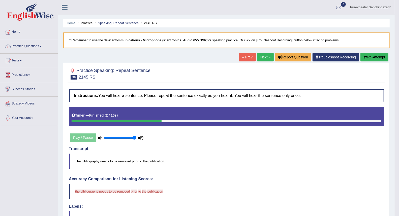
click at [90, 162] on blockquote "The bibliography needs to be removed prior to the publication." at bounding box center [226, 161] width 315 height 15
click at [377, 57] on button "Re-Attempt" at bounding box center [374, 57] width 28 height 9
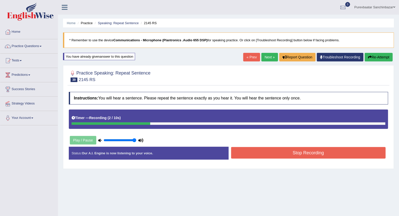
click at [275, 152] on button "Stop Recording" at bounding box center [308, 153] width 155 height 12
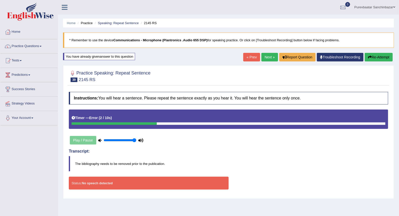
click at [376, 57] on button "Re-Attempt" at bounding box center [378, 57] width 28 height 9
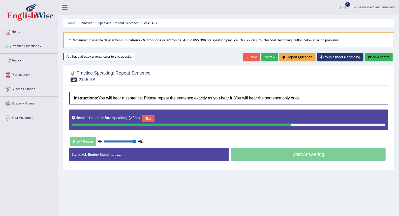
click at [149, 119] on button "Skip" at bounding box center [148, 119] width 13 height 8
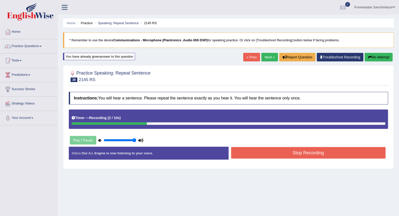
click at [272, 154] on button "Stop Recording" at bounding box center [308, 153] width 155 height 12
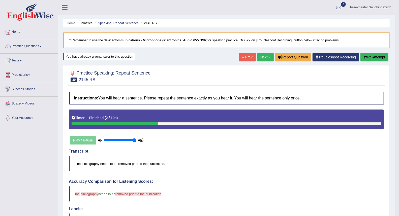
click at [379, 57] on button "Re-Attempt" at bounding box center [374, 57] width 28 height 9
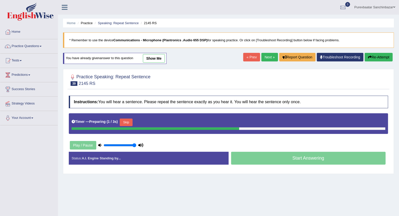
click at [265, 56] on link "Next »" at bounding box center [269, 57] width 17 height 9
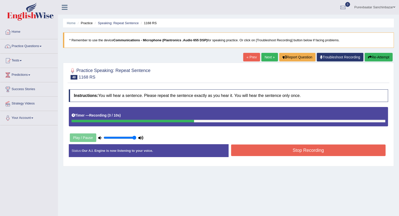
click at [285, 147] on button "Stop Recording" at bounding box center [308, 151] width 155 height 12
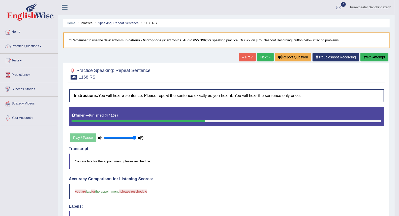
click at [373, 55] on button "Re-Attempt" at bounding box center [374, 57] width 28 height 9
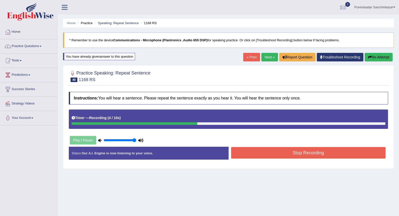
click at [307, 150] on button "Stop Recording" at bounding box center [308, 153] width 155 height 12
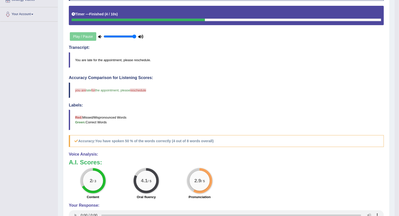
scroll to position [56, 0]
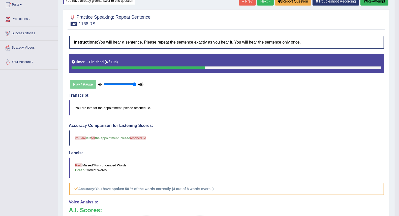
click at [369, 3] on button "Re-Attempt" at bounding box center [374, 1] width 28 height 9
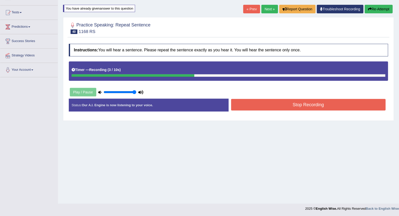
click at [273, 104] on button "Stop Recording" at bounding box center [308, 105] width 155 height 12
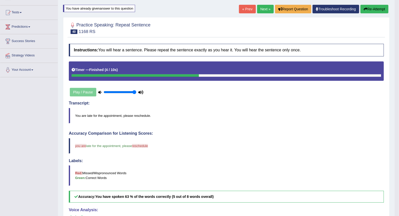
click at [371, 10] on button "Re-Attempt" at bounding box center [374, 9] width 28 height 9
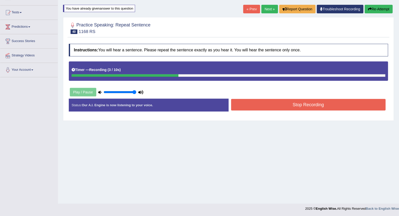
click at [299, 105] on button "Stop Recording" at bounding box center [308, 105] width 155 height 12
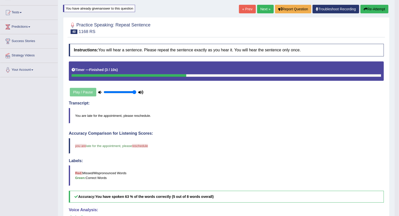
click at [370, 11] on button "Re-Attempt" at bounding box center [374, 9] width 28 height 9
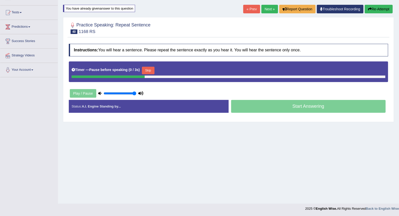
click at [149, 68] on button "Skip" at bounding box center [148, 71] width 13 height 8
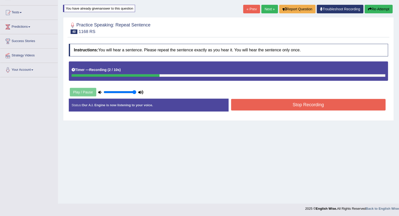
click at [254, 104] on button "Stop Recording" at bounding box center [308, 105] width 155 height 12
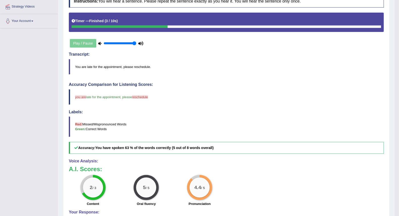
scroll to position [48, 0]
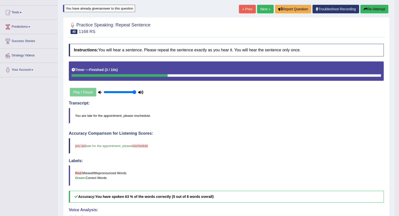
click at [264, 8] on link "Next »" at bounding box center [265, 9] width 17 height 9
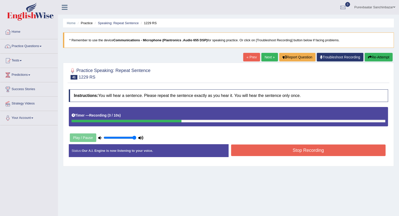
click at [278, 151] on button "Stop Recording" at bounding box center [308, 151] width 155 height 12
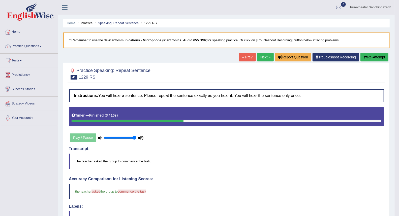
click at [364, 56] on icon "button" at bounding box center [365, 57] width 4 height 4
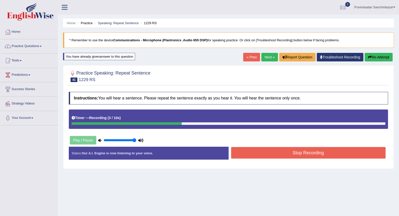
click at [308, 150] on button "Stop Recording" at bounding box center [308, 153] width 155 height 12
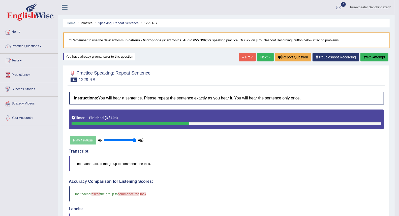
click at [263, 58] on link "Next »" at bounding box center [265, 57] width 17 height 9
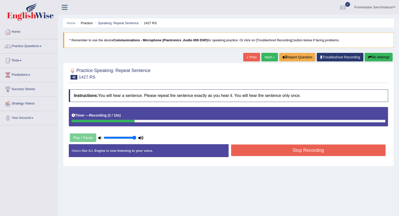
click at [294, 150] on button "Stop Recording" at bounding box center [308, 151] width 155 height 12
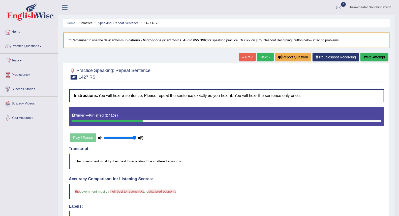
drag, startPoint x: 370, startPoint y: 57, endPoint x: 367, endPoint y: 56, distance: 3.0
click at [369, 57] on button "Re-Attempt" at bounding box center [374, 57] width 28 height 9
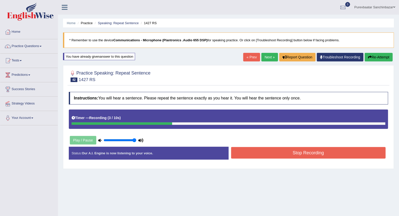
click at [325, 150] on button "Stop Recording" at bounding box center [308, 153] width 155 height 12
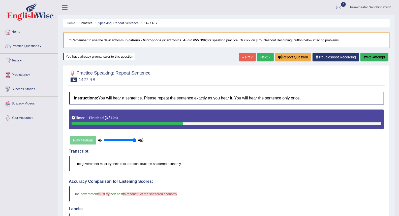
click at [371, 57] on button "Re-Attempt" at bounding box center [374, 57] width 28 height 9
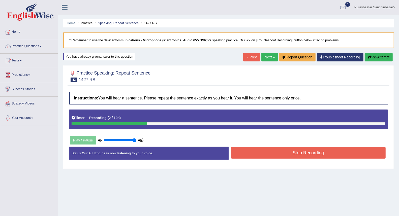
click at [375, 149] on button "Stop Recording" at bounding box center [308, 153] width 155 height 12
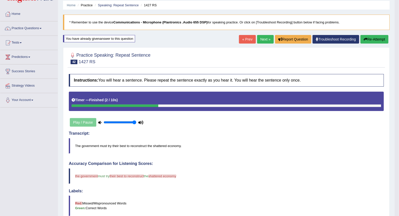
scroll to position [28, 0]
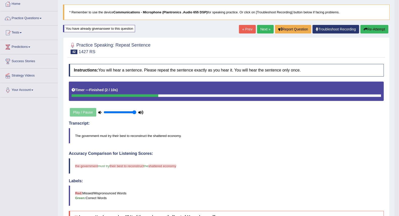
click at [378, 27] on button "Re-Attempt" at bounding box center [374, 29] width 28 height 9
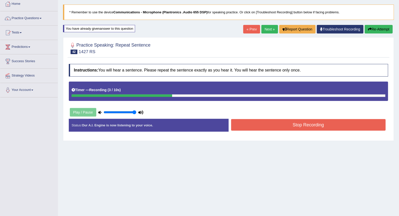
click at [285, 127] on button "Stop Recording" at bounding box center [308, 125] width 155 height 12
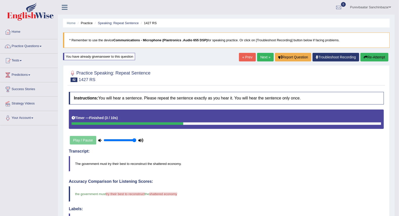
click at [262, 55] on link "Next »" at bounding box center [265, 57] width 17 height 9
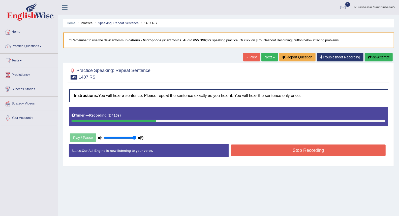
click at [331, 147] on button "Stop Recording" at bounding box center [308, 151] width 155 height 12
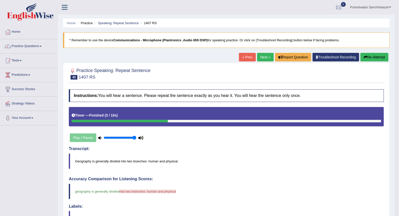
click at [368, 56] on button "Re-Attempt" at bounding box center [374, 57] width 28 height 9
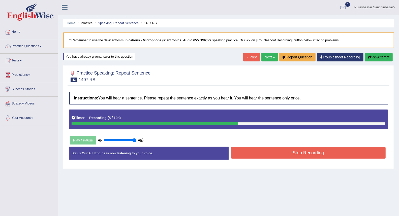
click at [314, 157] on button "Stop Recording" at bounding box center [308, 153] width 155 height 12
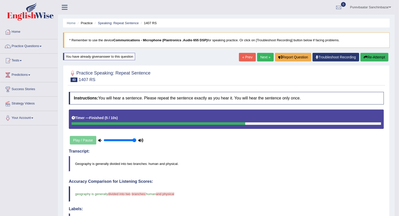
click at [262, 59] on link "Next »" at bounding box center [265, 57] width 17 height 9
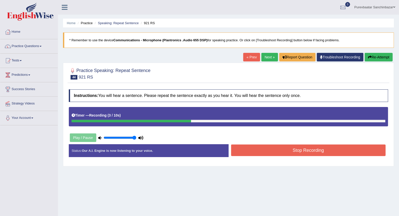
click at [303, 152] on button "Stop Recording" at bounding box center [308, 151] width 155 height 12
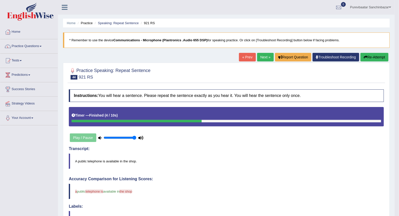
click at [371, 54] on button "Re-Attempt" at bounding box center [374, 57] width 28 height 9
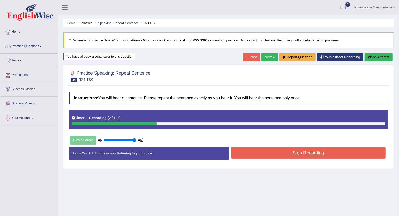
click at [329, 150] on button "Stop Recording" at bounding box center [308, 153] width 155 height 12
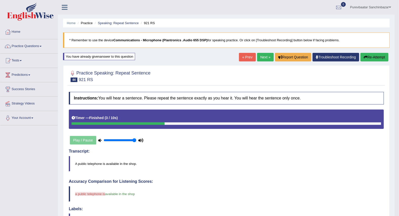
click at [262, 56] on link "Next »" at bounding box center [265, 57] width 17 height 9
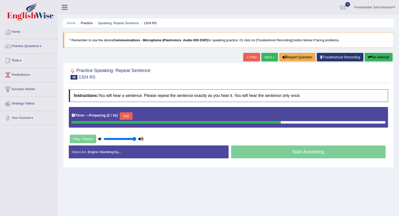
click at [124, 114] on button "Skip" at bounding box center [126, 116] width 13 height 8
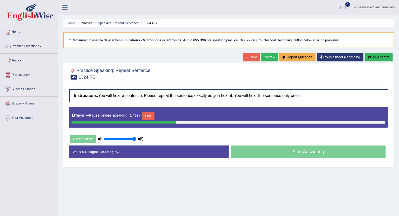
click at [243, 56] on link "« Prev" at bounding box center [251, 57] width 17 height 9
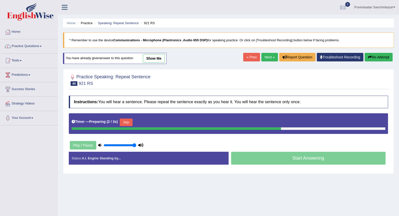
click at [128, 120] on button "Skip" at bounding box center [126, 123] width 13 height 8
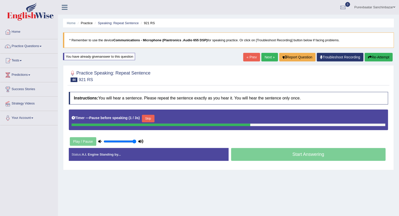
click at [146, 117] on button "Skip" at bounding box center [148, 119] width 13 height 8
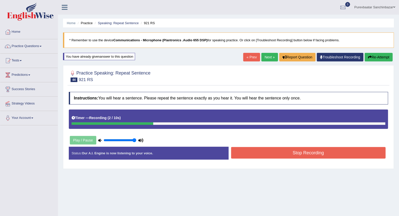
click at [255, 152] on button "Stop Recording" at bounding box center [308, 153] width 155 height 12
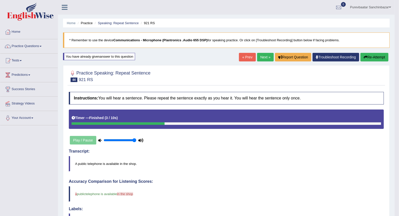
click at [269, 59] on link "Next »" at bounding box center [265, 57] width 17 height 9
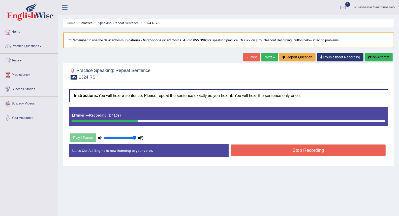
click at [313, 149] on button "Stop Recording" at bounding box center [308, 151] width 155 height 12
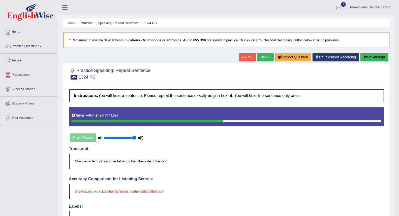
click at [375, 55] on button "Re-Attempt" at bounding box center [374, 57] width 28 height 9
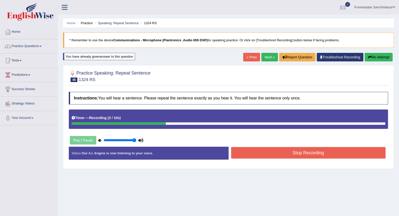
click at [293, 157] on button "Stop Recording" at bounding box center [308, 153] width 155 height 12
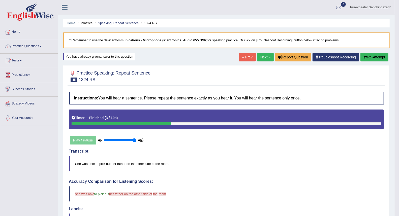
click at [262, 55] on link "Next »" at bounding box center [265, 57] width 17 height 9
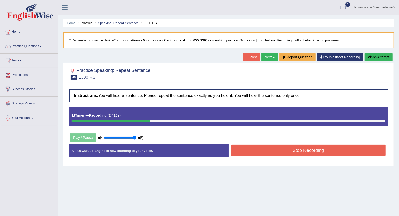
click at [329, 149] on button "Stop Recording" at bounding box center [308, 151] width 155 height 12
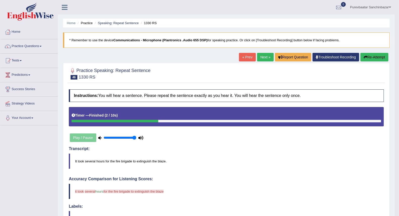
click at [368, 55] on button "Re-Attempt" at bounding box center [374, 57] width 28 height 9
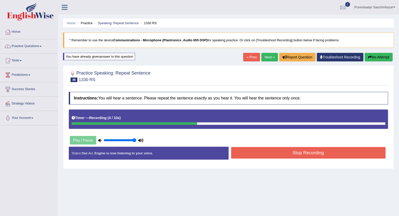
click at [336, 152] on button "Stop Recording" at bounding box center [308, 153] width 155 height 12
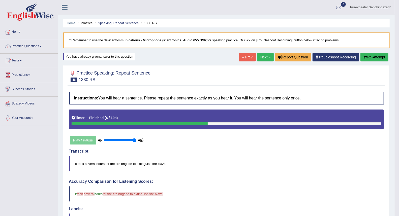
click at [262, 57] on link "Next »" at bounding box center [265, 57] width 17 height 9
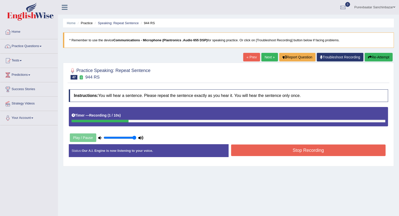
click at [328, 146] on button "Stop Recording" at bounding box center [308, 151] width 155 height 12
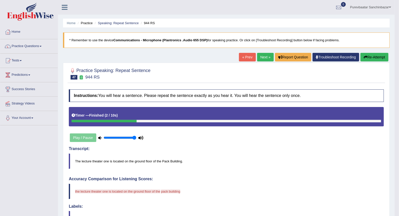
drag, startPoint x: 369, startPoint y: 56, endPoint x: 361, endPoint y: 54, distance: 7.4
click at [369, 57] on button "Re-Attempt" at bounding box center [374, 57] width 28 height 9
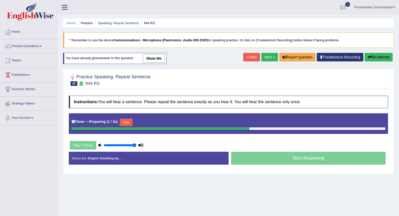
click at [127, 122] on button "Skip" at bounding box center [126, 123] width 13 height 8
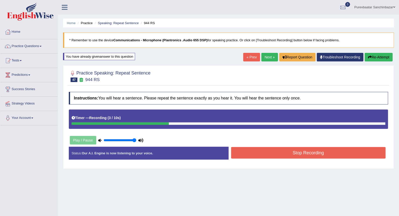
click at [290, 153] on button "Stop Recording" at bounding box center [308, 153] width 155 height 12
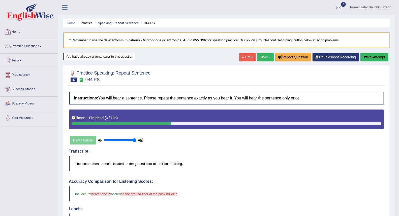
click at [11, 32] on div at bounding box center [8, 32] width 8 height 8
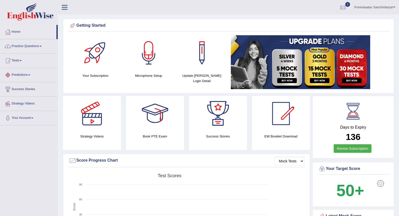
click at [26, 75] on link "Predictions" at bounding box center [28, 74] width 57 height 13
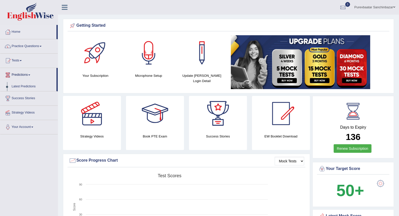
click at [26, 75] on link "Predictions" at bounding box center [28, 74] width 56 height 13
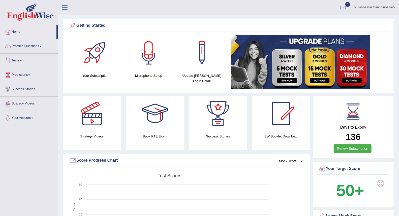
click at [21, 60] on span at bounding box center [21, 60] width 2 height 1
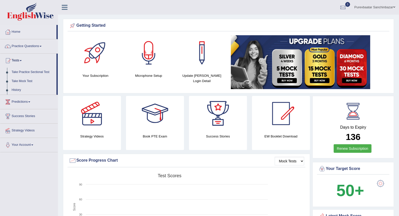
click at [15, 60] on link "Tests" at bounding box center [28, 60] width 56 height 13
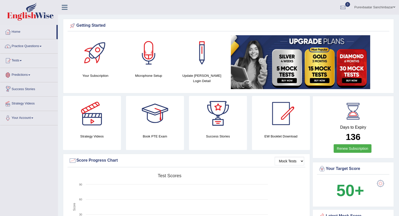
click at [32, 89] on link "Success Stories" at bounding box center [28, 88] width 57 height 13
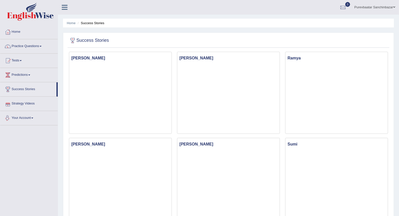
click at [29, 118] on link "Your Account" at bounding box center [28, 117] width 57 height 13
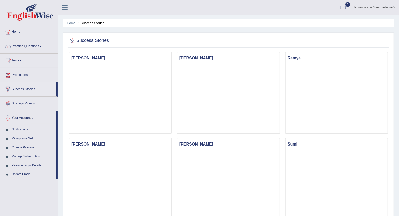
click at [39, 46] on link "Practice Questions" at bounding box center [28, 45] width 57 height 13
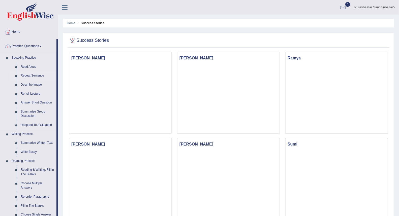
click at [35, 76] on link "Repeat Sentence" at bounding box center [37, 75] width 38 height 9
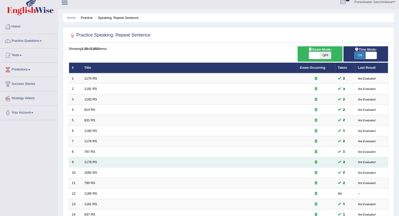
scroll to position [117, 0]
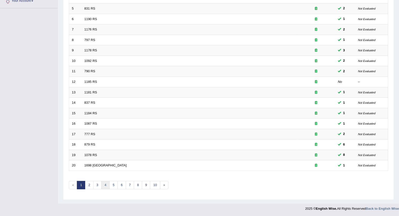
click at [106, 185] on link "4" at bounding box center [105, 185] width 8 height 8
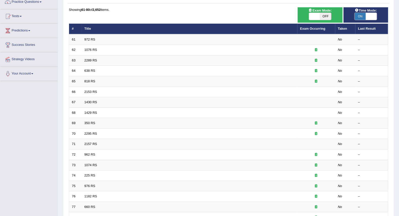
scroll to position [112, 0]
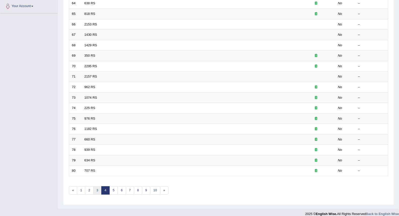
click at [97, 188] on link "3" at bounding box center [97, 190] width 8 height 8
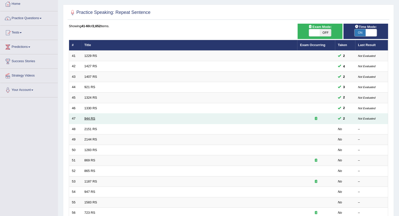
click at [91, 119] on link "944 RS" at bounding box center [89, 119] width 11 height 4
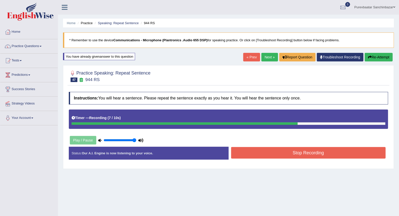
click at [244, 154] on button "Stop Recording" at bounding box center [308, 153] width 155 height 12
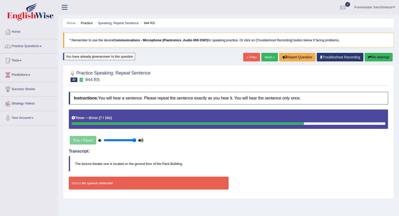
click at [372, 53] on button "Re-Attempt" at bounding box center [378, 57] width 28 height 9
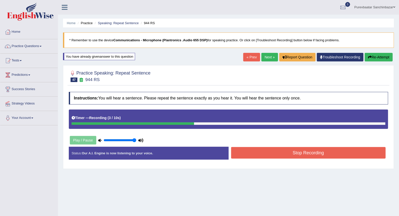
click at [268, 150] on button "Stop Recording" at bounding box center [308, 153] width 155 height 12
